Goal: Information Seeking & Learning: Learn about a topic

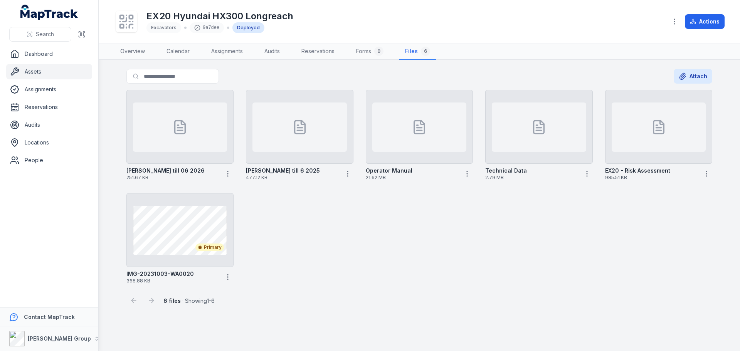
click at [31, 72] on link "Assets" at bounding box center [49, 71] width 86 height 15
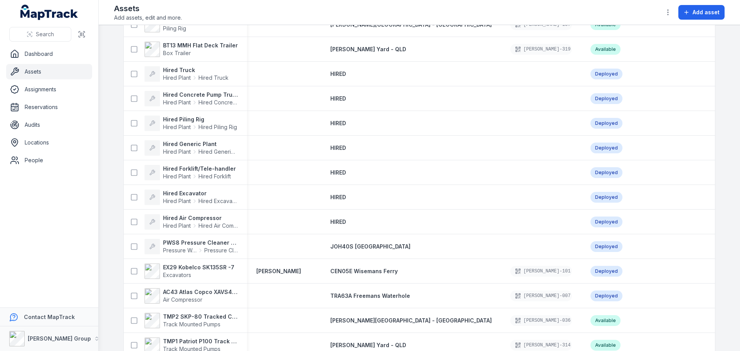
scroll to position [810, 0]
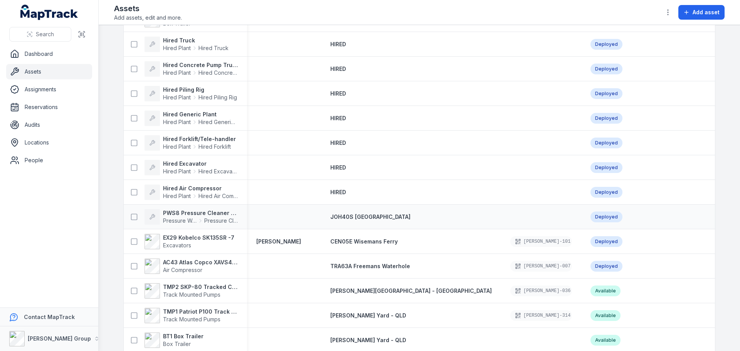
drag, startPoint x: 631, startPoint y: 224, endPoint x: 609, endPoint y: 224, distance: 21.6
click at [609, 224] on tr "PWS8 Pressure Cleaner Skid Mounted Pressure Washers Pressure Cleaner Skid Mount…" at bounding box center [501, 217] width 754 height 25
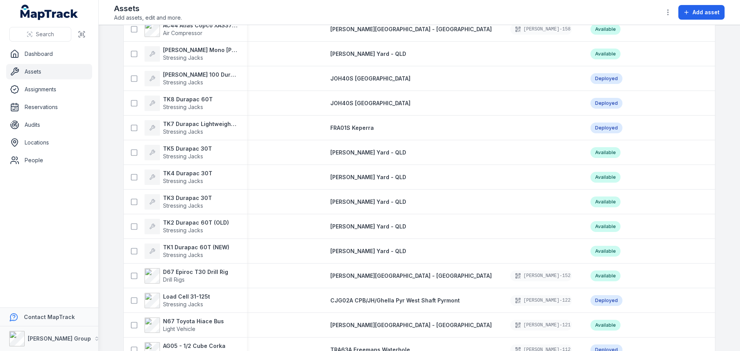
scroll to position [308, 0]
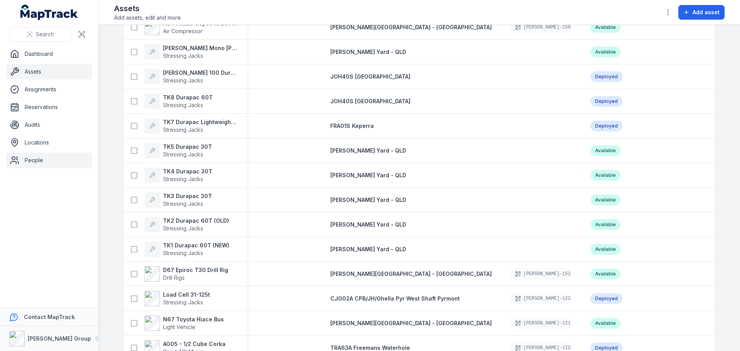
click at [28, 162] on link "People" at bounding box center [49, 160] width 86 height 15
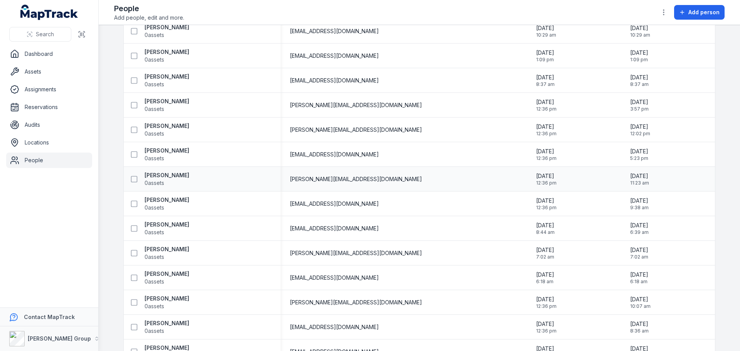
scroll to position [617, 0]
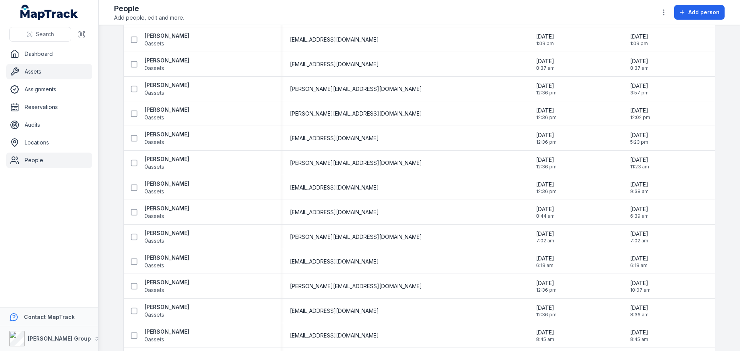
click at [29, 67] on link "Assets" at bounding box center [49, 71] width 86 height 15
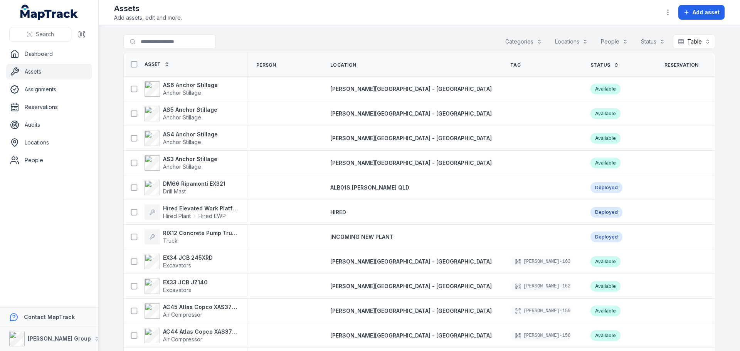
click at [184, 16] on div "Assets Add assets, edit and more. Add asset" at bounding box center [419, 12] width 611 height 19
click at [169, 43] on input "Search for assets" at bounding box center [184, 41] width 123 height 15
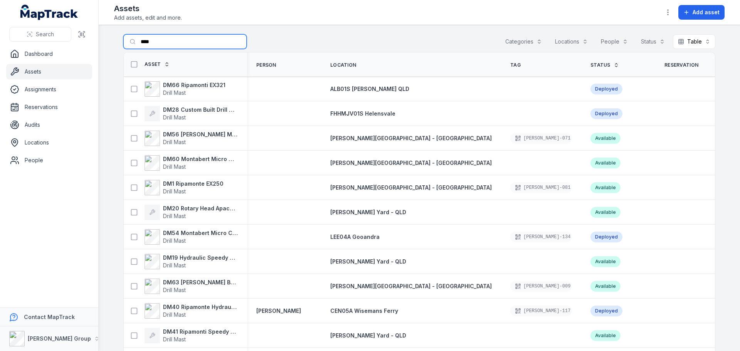
type input "****"
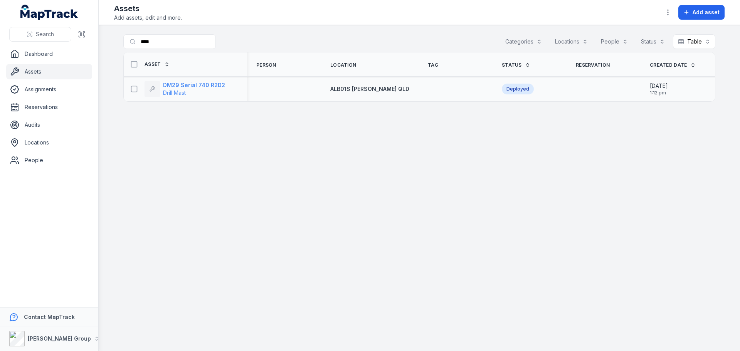
click at [189, 89] on span "Drill Mast" at bounding box center [194, 93] width 62 height 8
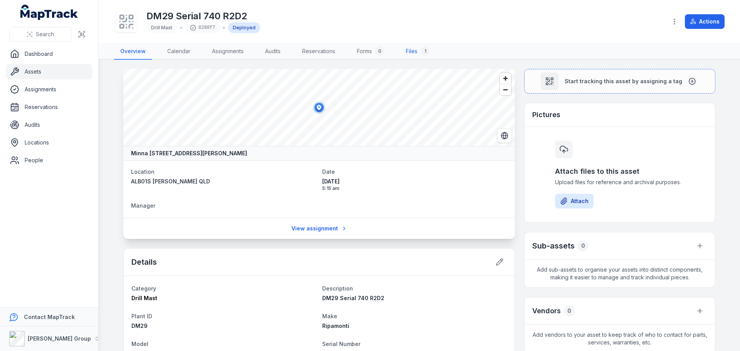
click at [418, 49] on link "Files 1" at bounding box center [418, 52] width 36 height 16
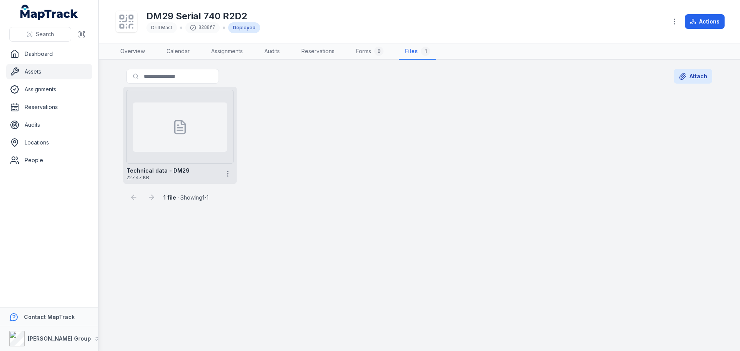
click at [192, 138] on div at bounding box center [180, 127] width 94 height 49
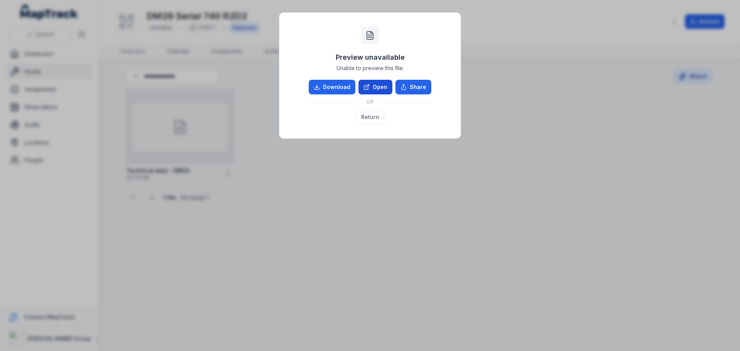
click at [370, 88] on icon at bounding box center [367, 87] width 6 height 6
click at [368, 116] on button "Return" at bounding box center [370, 117] width 28 height 15
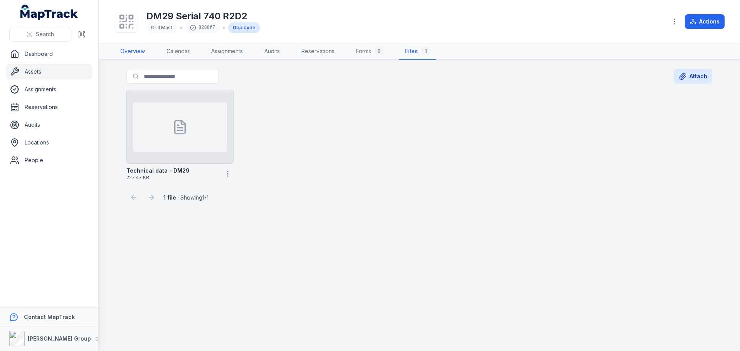
drag, startPoint x: 131, startPoint y: 51, endPoint x: 136, endPoint y: 79, distance: 28.1
click at [131, 51] on link "Overview" at bounding box center [132, 52] width 37 height 16
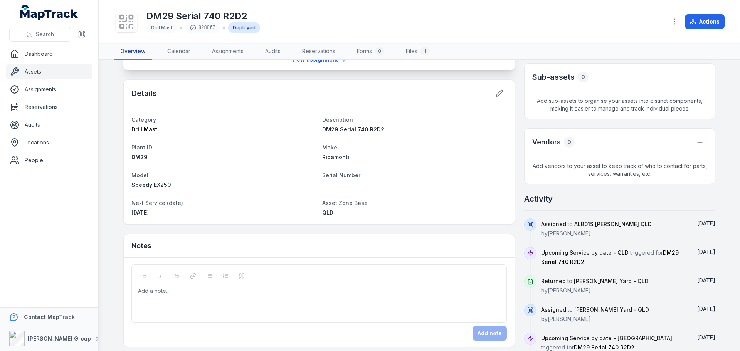
scroll to position [177, 0]
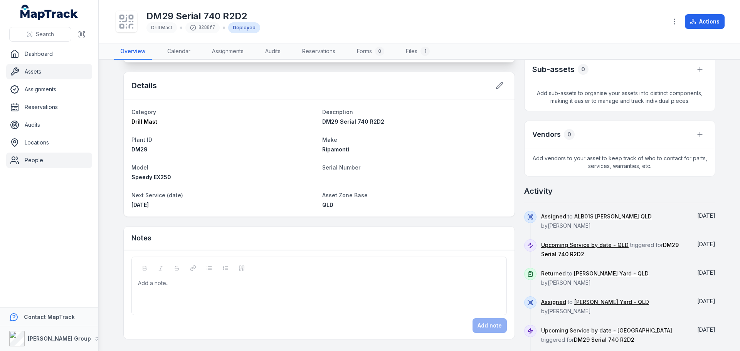
drag, startPoint x: 40, startPoint y: 72, endPoint x: 86, endPoint y: 168, distance: 105.9
click at [40, 72] on link "Assets" at bounding box center [49, 71] width 86 height 15
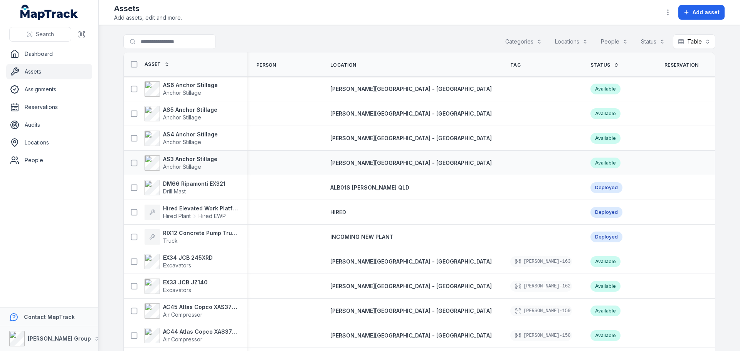
drag, startPoint x: 187, startPoint y: 134, endPoint x: 216, endPoint y: 163, distance: 41.4
click at [188, 133] on strong "AS4 Anchor Stillage" at bounding box center [190, 135] width 55 height 8
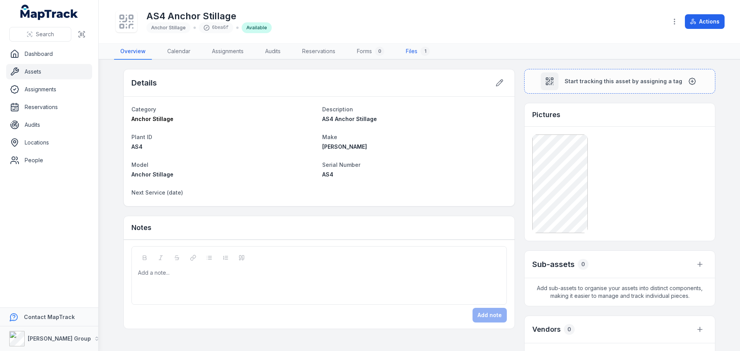
click at [409, 52] on link "Files 1" at bounding box center [418, 52] width 36 height 16
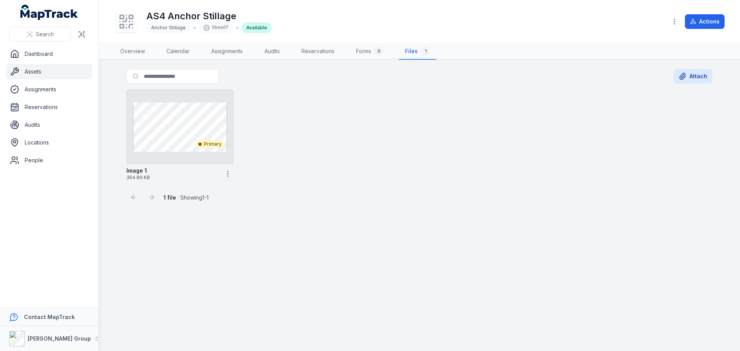
click at [36, 70] on link "Assets" at bounding box center [49, 71] width 86 height 15
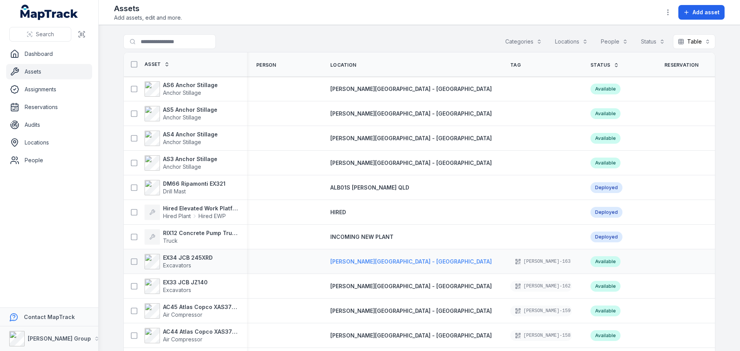
click at [349, 261] on span "[PERSON_NAME][GEOGRAPHIC_DATA] - [GEOGRAPHIC_DATA]" at bounding box center [411, 261] width 162 height 7
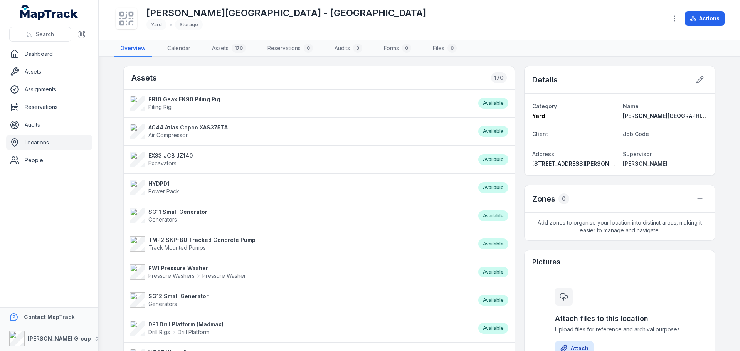
click at [165, 155] on strong "EX33 JCB JZ140" at bounding box center [170, 156] width 45 height 8
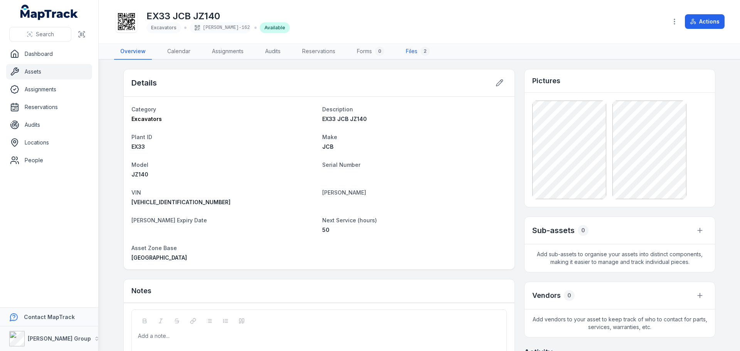
click at [412, 49] on link "Files 2" at bounding box center [418, 52] width 36 height 16
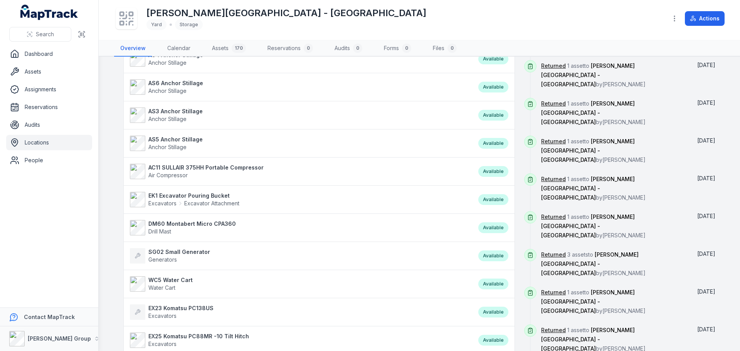
scroll to position [386, 0]
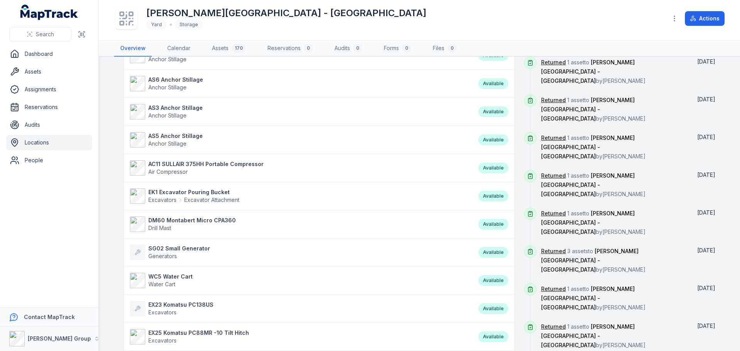
click at [196, 192] on strong "EK1 Excavator Pouring Bucket" at bounding box center [193, 193] width 91 height 8
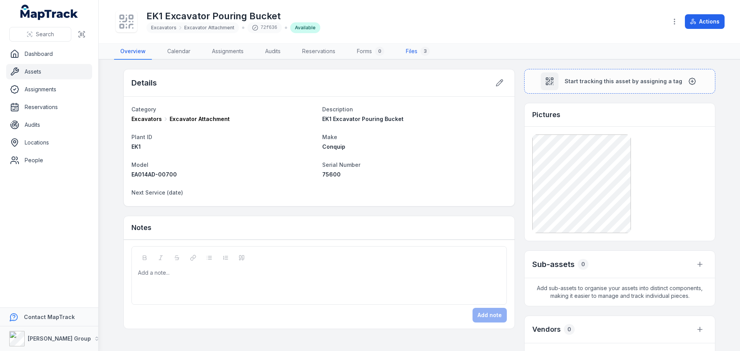
click at [414, 50] on link "Files 3" at bounding box center [418, 52] width 36 height 16
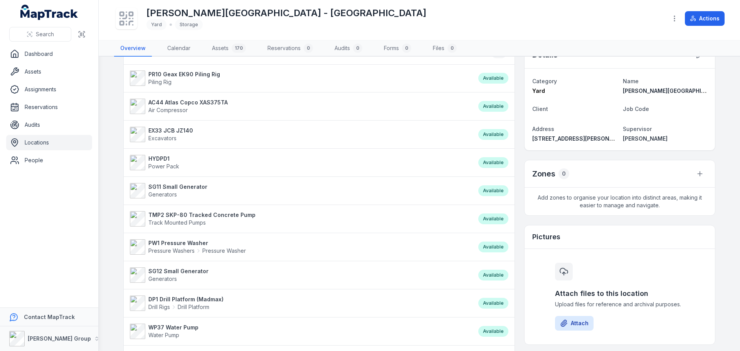
scroll to position [39, 0]
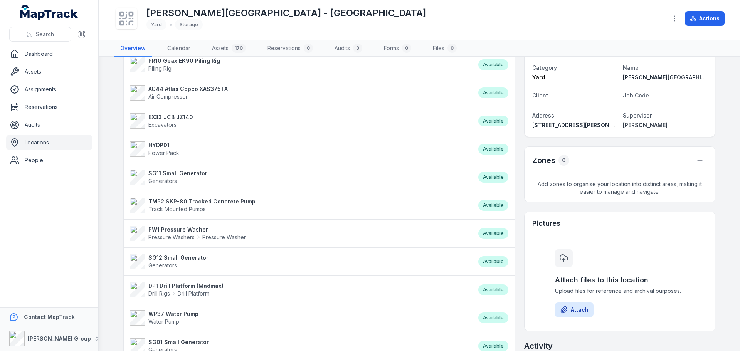
click at [192, 202] on strong "TMP2 SKP-80 Tracked Concrete Pump" at bounding box center [201, 202] width 107 height 8
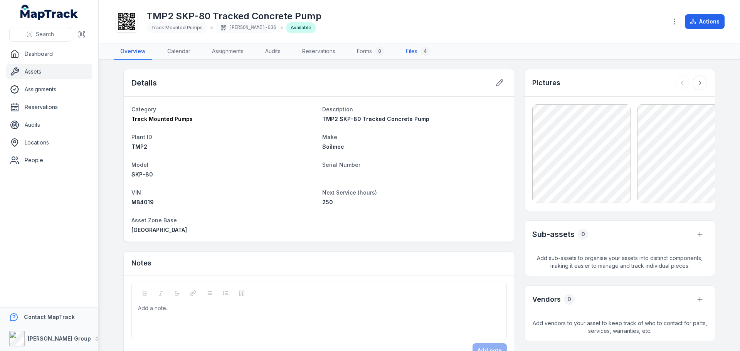
click at [416, 54] on link "Files 4" at bounding box center [418, 52] width 36 height 16
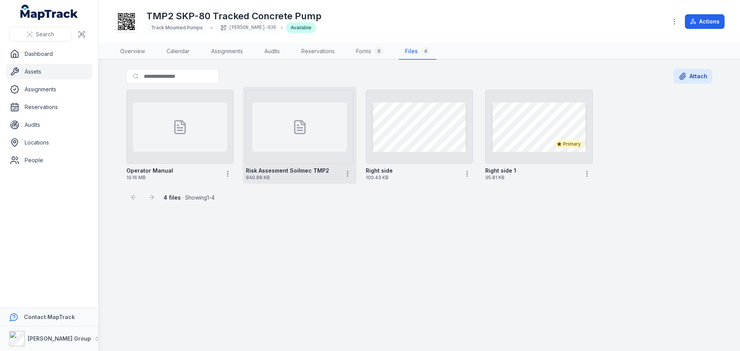
click at [287, 141] on div at bounding box center [300, 127] width 94 height 49
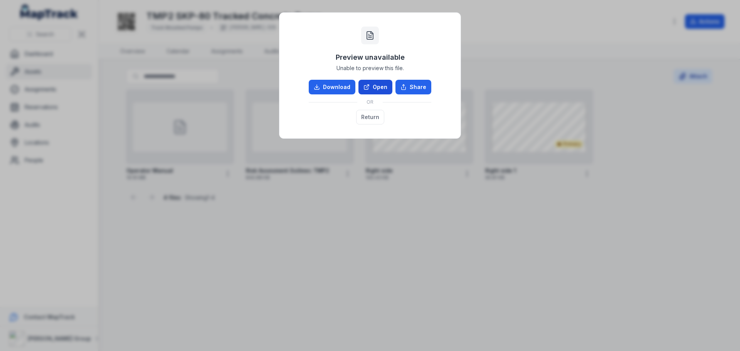
click at [374, 88] on link "Open" at bounding box center [376, 87] width 34 height 15
click at [378, 117] on button "Return" at bounding box center [370, 117] width 28 height 15
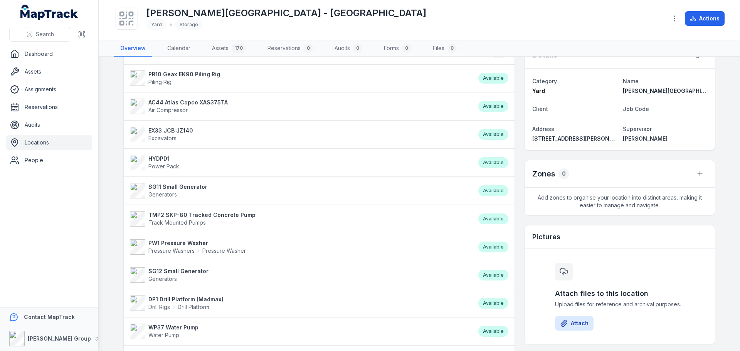
scroll to position [39, 0]
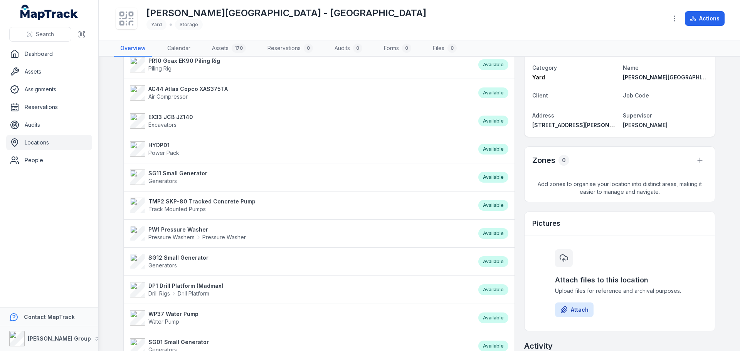
click at [160, 289] on strong "DP1 Drill Platform (Madmax)" at bounding box center [185, 286] width 75 height 8
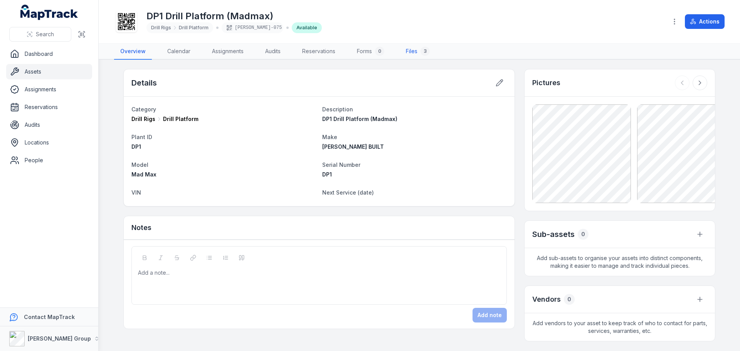
click at [409, 51] on link "Files 3" at bounding box center [418, 52] width 36 height 16
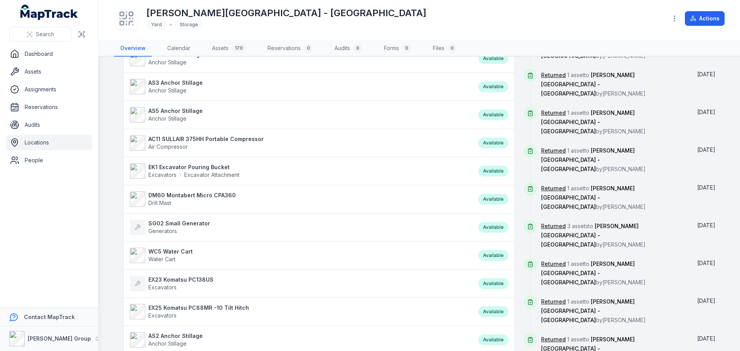
scroll to position [424, 0]
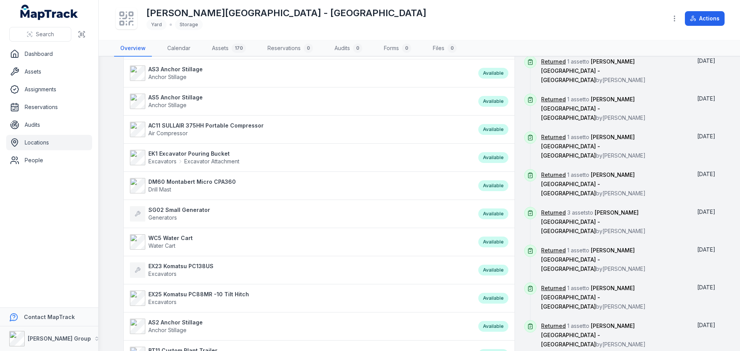
click at [183, 296] on strong "EX25 Komatsu PC88MR -10 Tilt Hitch" at bounding box center [198, 295] width 101 height 8
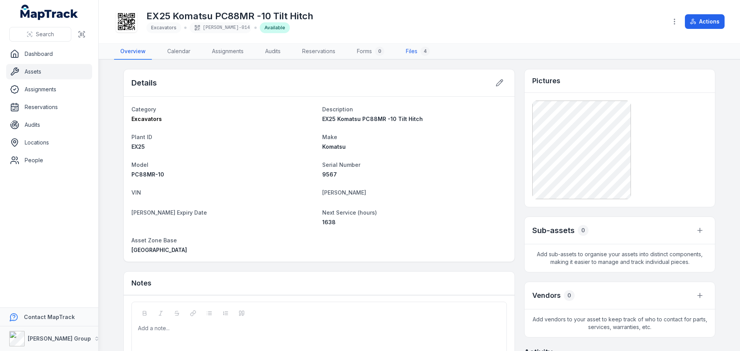
click at [416, 54] on link "Files 4" at bounding box center [418, 52] width 36 height 16
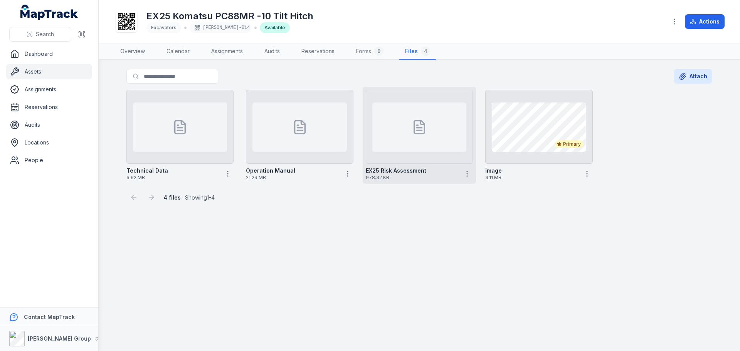
click at [412, 145] on div at bounding box center [419, 127] width 94 height 49
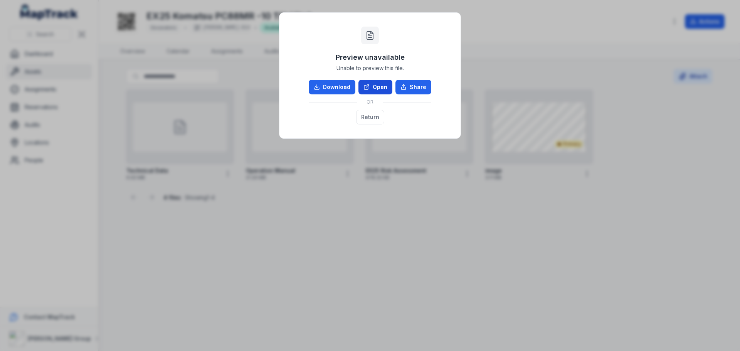
click at [368, 86] on icon at bounding box center [367, 87] width 6 height 6
click at [371, 117] on button "Return" at bounding box center [370, 117] width 28 height 15
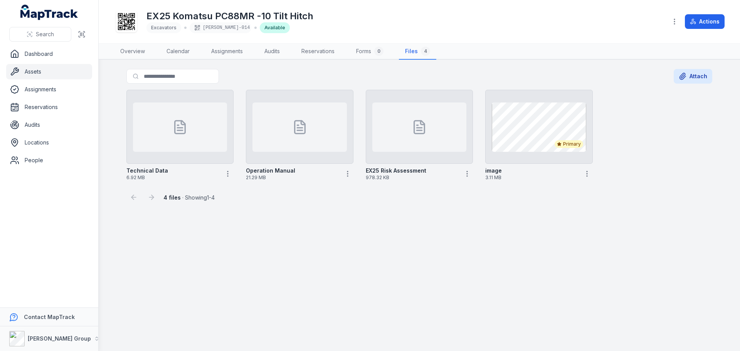
click at [40, 75] on link "Assets" at bounding box center [49, 71] width 86 height 15
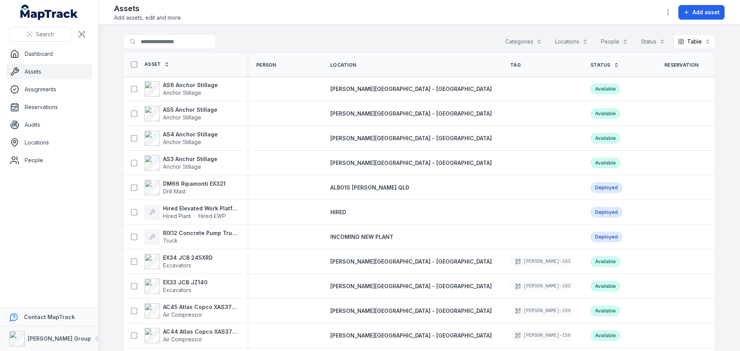
click at [569, 40] on button "Locations" at bounding box center [571, 41] width 43 height 15
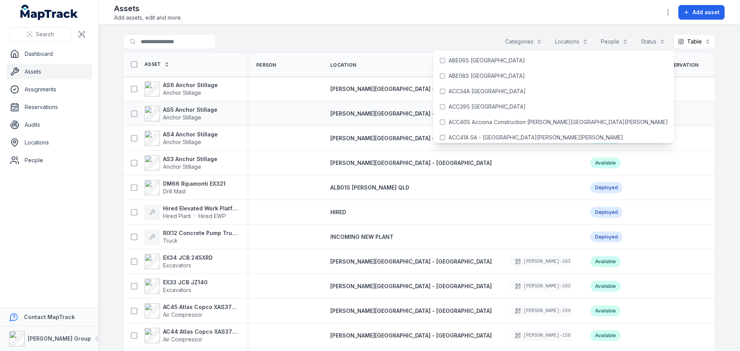
click at [656, 121] on td at bounding box center [693, 113] width 74 height 25
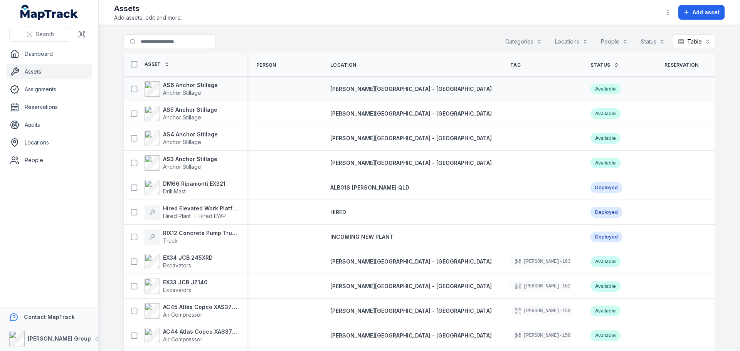
click at [501, 98] on td at bounding box center [541, 89] width 80 height 25
click at [591, 67] on span "Status" at bounding box center [601, 65] width 20 height 6
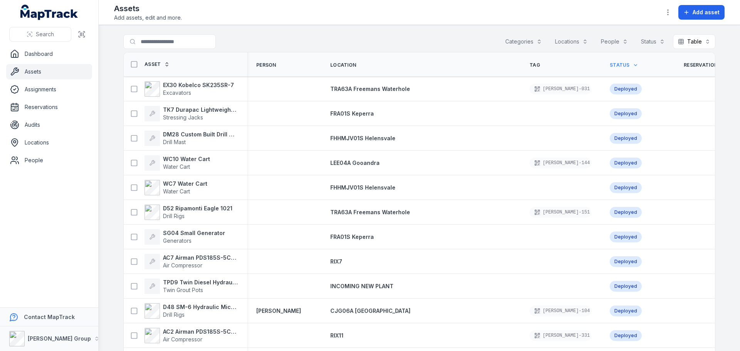
click at [343, 63] on span "Location" at bounding box center [343, 65] width 26 height 6
click at [27, 73] on link "Assets" at bounding box center [49, 71] width 86 height 15
click at [37, 56] on link "Dashboard" at bounding box center [49, 53] width 86 height 15
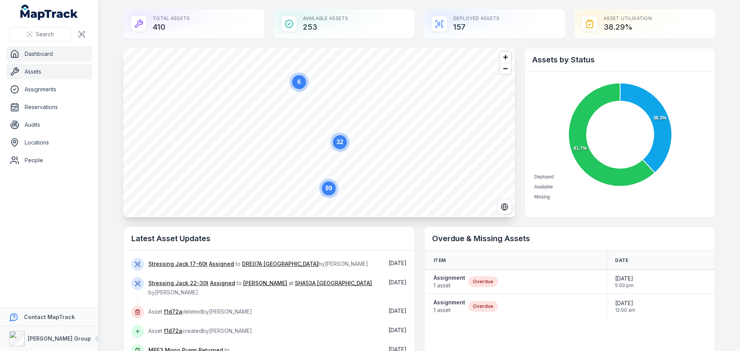
click at [35, 70] on link "Assets" at bounding box center [49, 71] width 86 height 15
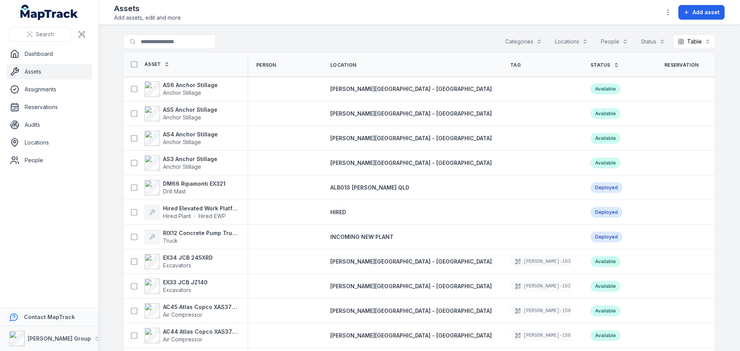
click at [180, 18] on span "Add assets, edit and more." at bounding box center [148, 18] width 68 height 8
click at [171, 40] on input "Search for assets" at bounding box center [184, 41] width 123 height 15
type input "****"
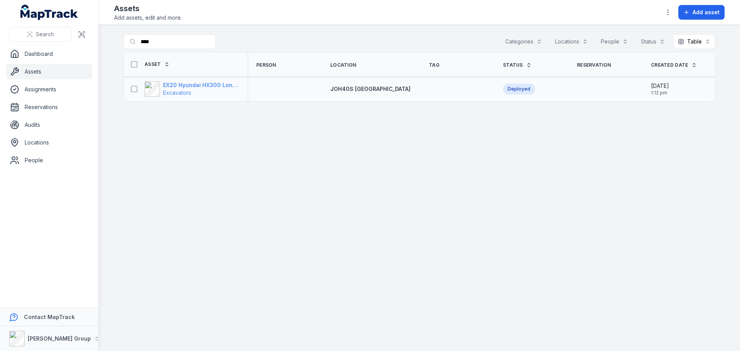
click at [176, 90] on span "Excavators" at bounding box center [177, 92] width 28 height 7
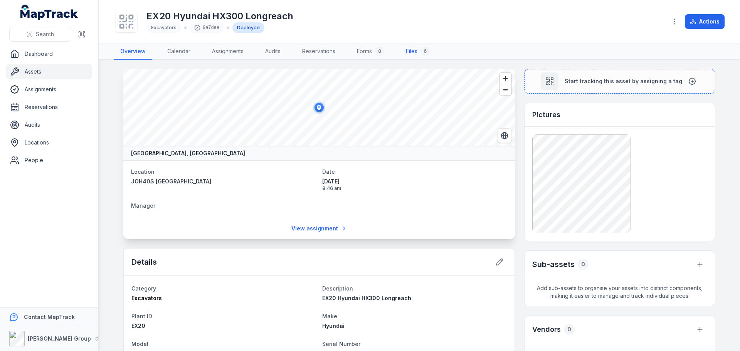
click at [414, 51] on link "Files 6" at bounding box center [418, 52] width 36 height 16
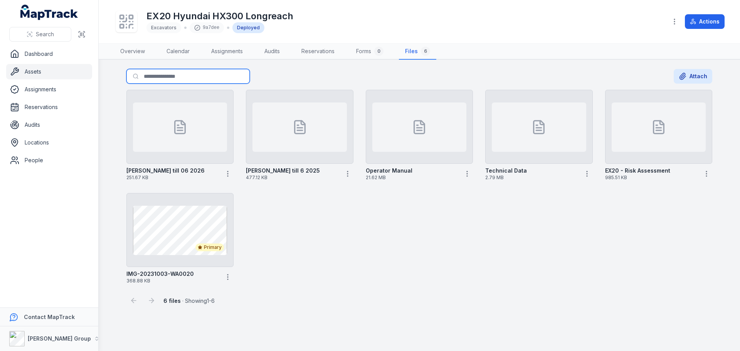
click at [179, 74] on input "Search for files" at bounding box center [187, 76] width 123 height 15
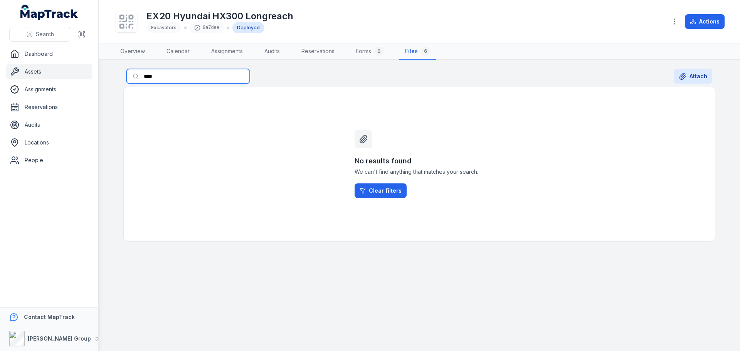
type input "****"
click at [32, 71] on link "Assets" at bounding box center [49, 71] width 86 height 15
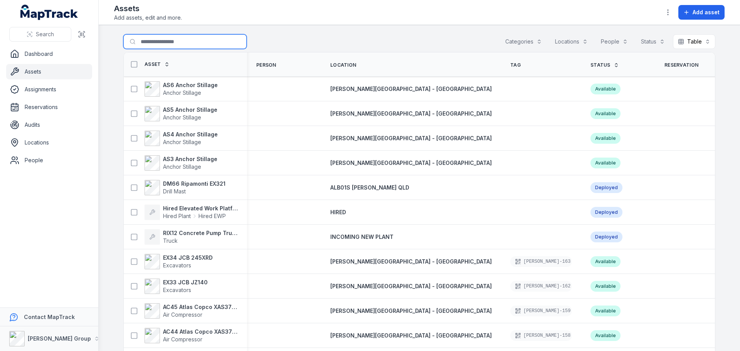
click at [167, 42] on input "Search for assets" at bounding box center [184, 41] width 123 height 15
type input "****"
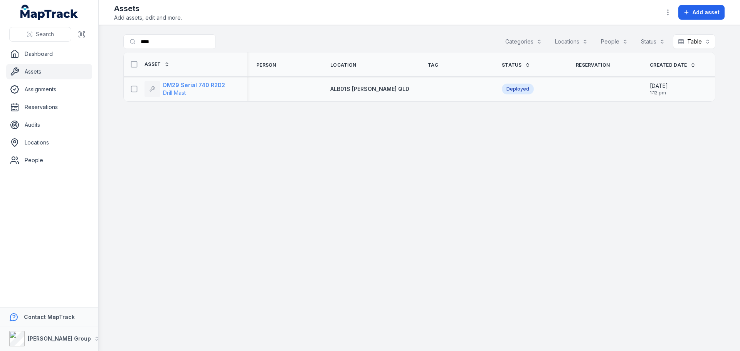
click at [202, 86] on strong "DM29 Serial 740 R2D2" at bounding box center [194, 85] width 62 height 8
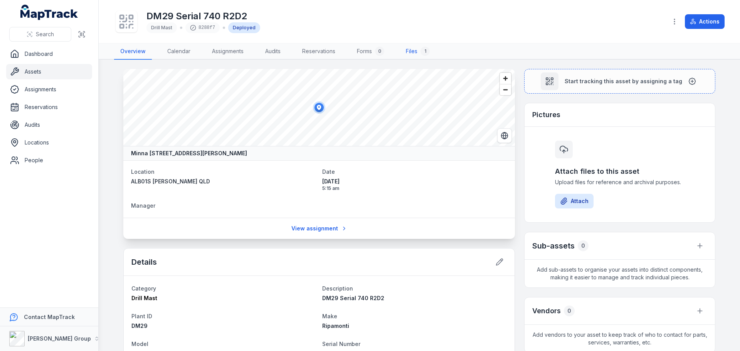
click at [421, 53] on link "Files 1" at bounding box center [418, 52] width 36 height 16
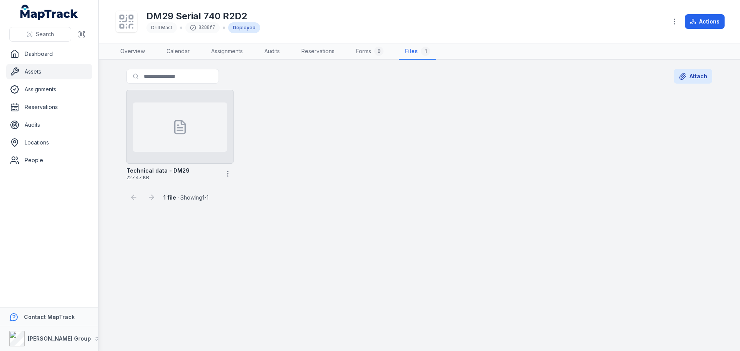
click at [32, 71] on link "Assets" at bounding box center [49, 71] width 86 height 15
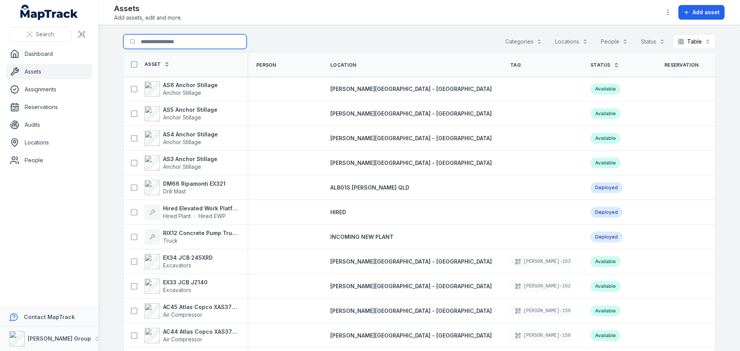
click at [180, 41] on input "Search for assets" at bounding box center [184, 41] width 123 height 15
type input "****"
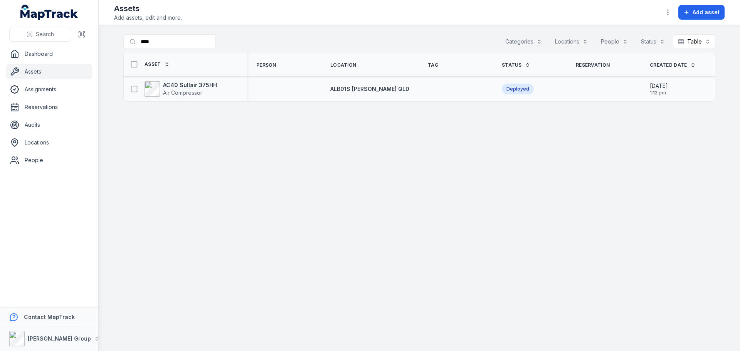
click at [225, 95] on div "AC40 Sullair 375HH Air Compressor" at bounding box center [182, 88] width 111 height 15
click at [210, 84] on strong "AC40 Sullair 375HH" at bounding box center [190, 85] width 54 height 8
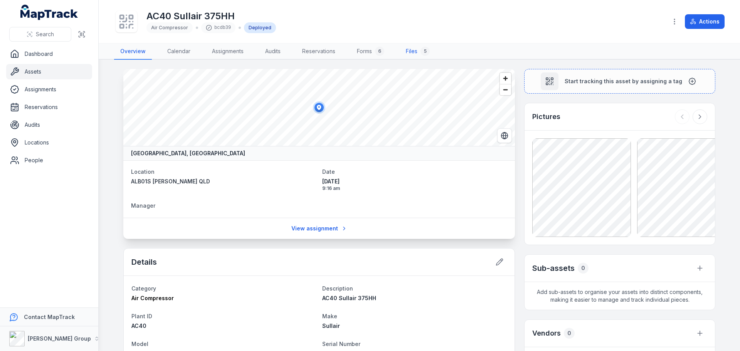
click at [423, 52] on div "5" at bounding box center [425, 51] width 9 height 9
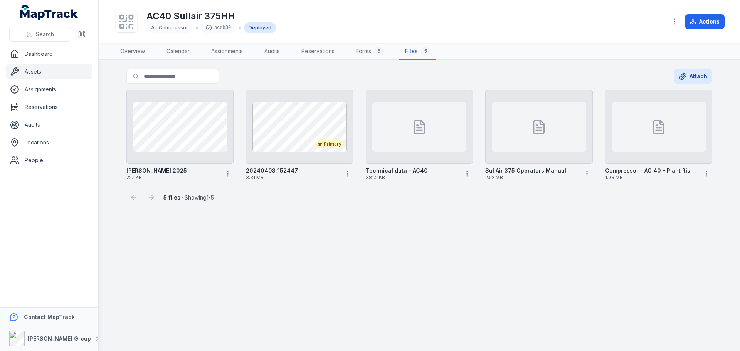
click at [32, 71] on link "Assets" at bounding box center [49, 71] width 86 height 15
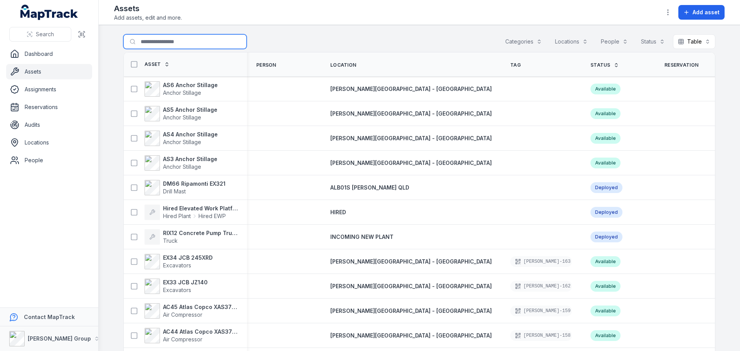
click at [156, 37] on input "Search for assets" at bounding box center [184, 41] width 123 height 15
type input "****"
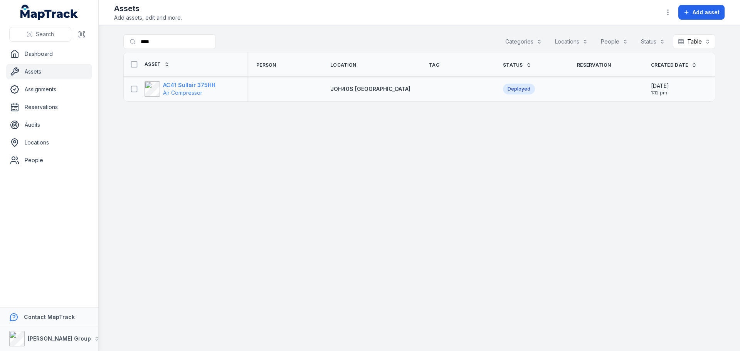
click at [187, 90] on span "Air Compressor" at bounding box center [182, 92] width 39 height 7
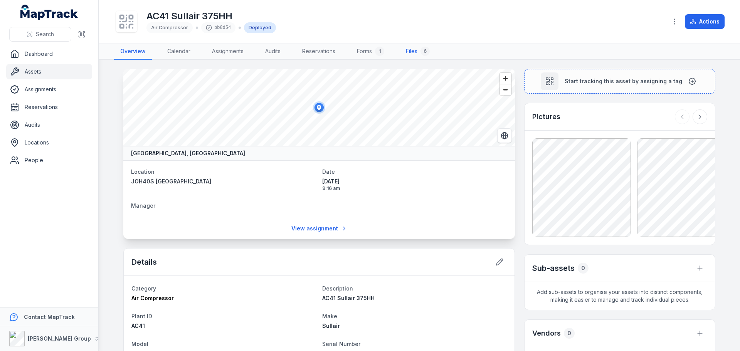
click at [417, 54] on link "Files 6" at bounding box center [418, 52] width 36 height 16
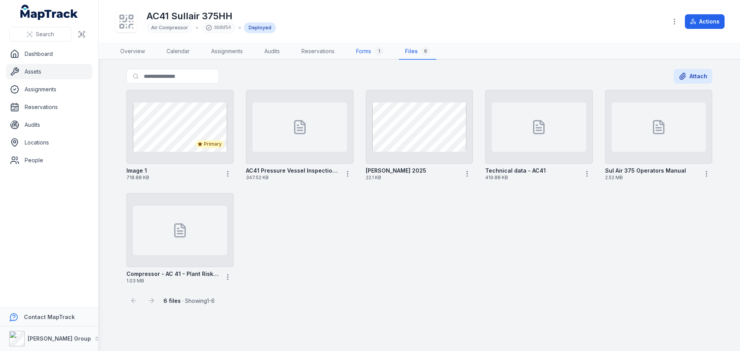
click at [369, 55] on link "Forms 1" at bounding box center [370, 52] width 40 height 16
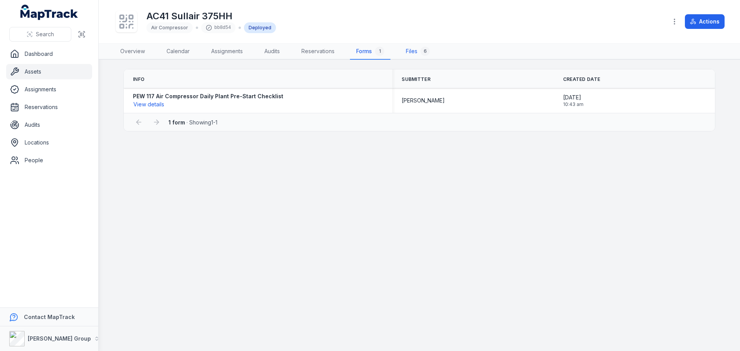
click at [413, 47] on link "Files 6" at bounding box center [418, 52] width 36 height 16
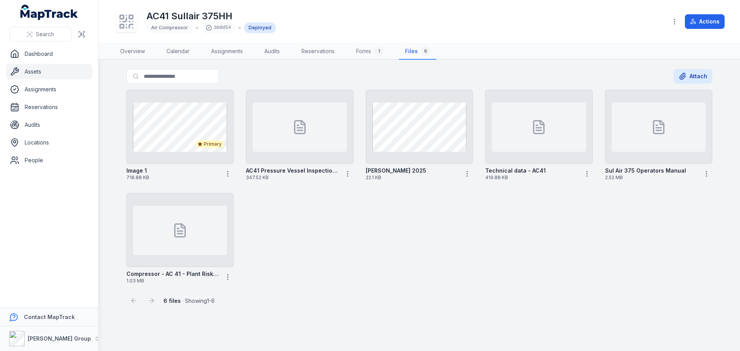
click at [27, 70] on link "Assets" at bounding box center [49, 71] width 86 height 15
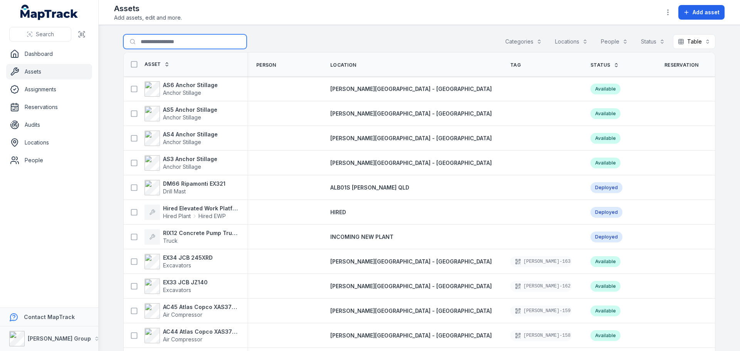
click at [172, 37] on input "Search for assets" at bounding box center [184, 41] width 123 height 15
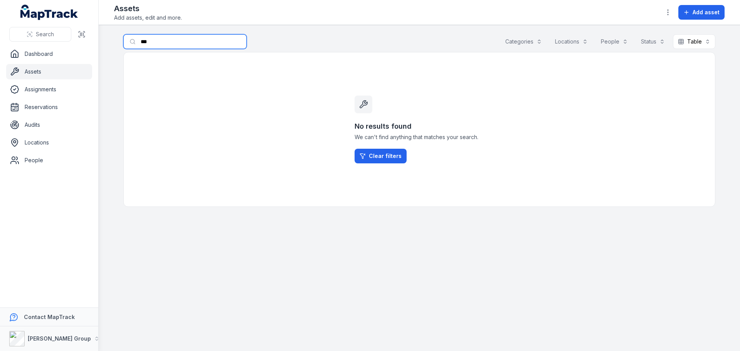
type input "***"
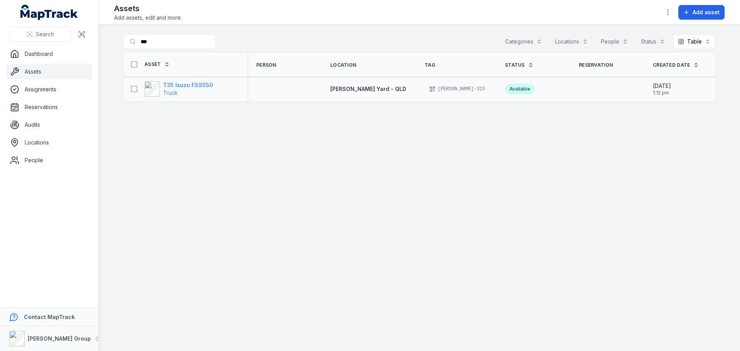
click at [182, 84] on strong "T35 Isuzu FSS550" at bounding box center [188, 85] width 50 height 8
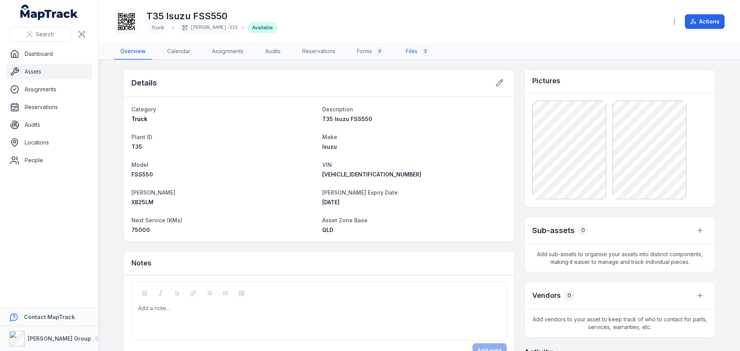
click at [403, 48] on link "Files 3" at bounding box center [418, 52] width 36 height 16
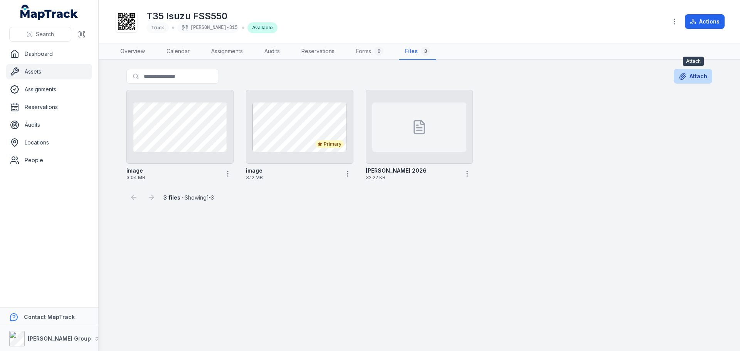
click at [685, 76] on icon at bounding box center [683, 76] width 8 height 8
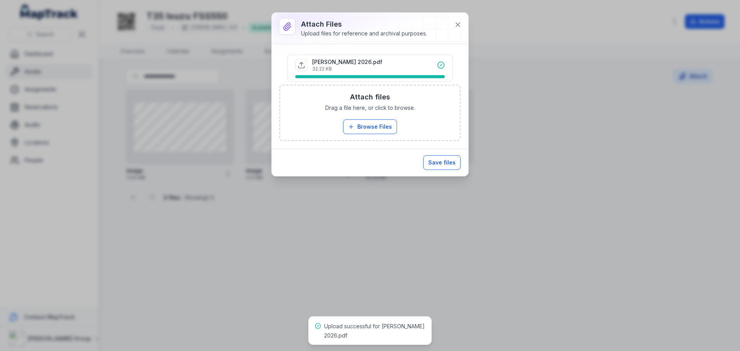
click at [448, 157] on button "Save files" at bounding box center [441, 162] width 37 height 15
